Goal: Find specific page/section: Find specific page/section

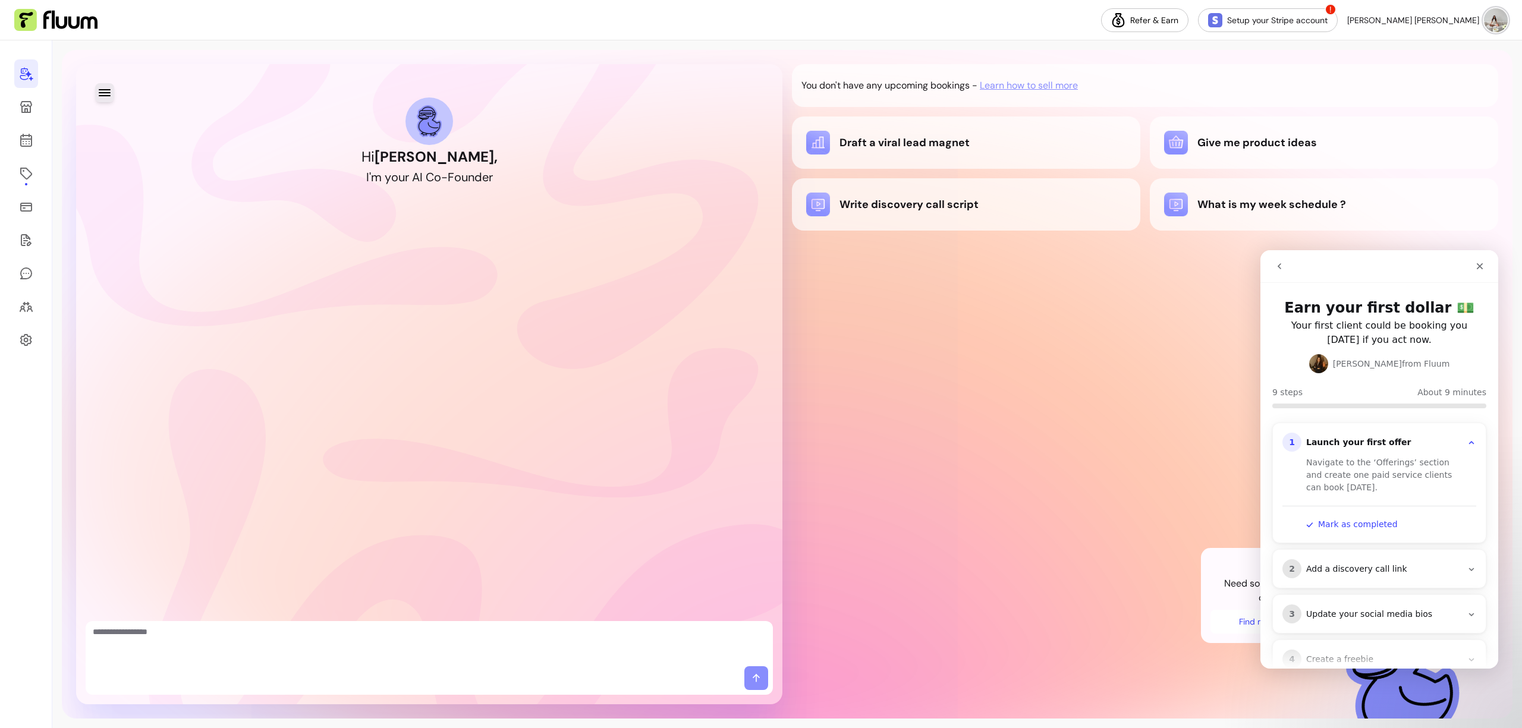
click at [102, 92] on icon "button" at bounding box center [105, 92] width 12 height 7
